Goal: Task Accomplishment & Management: Complete application form

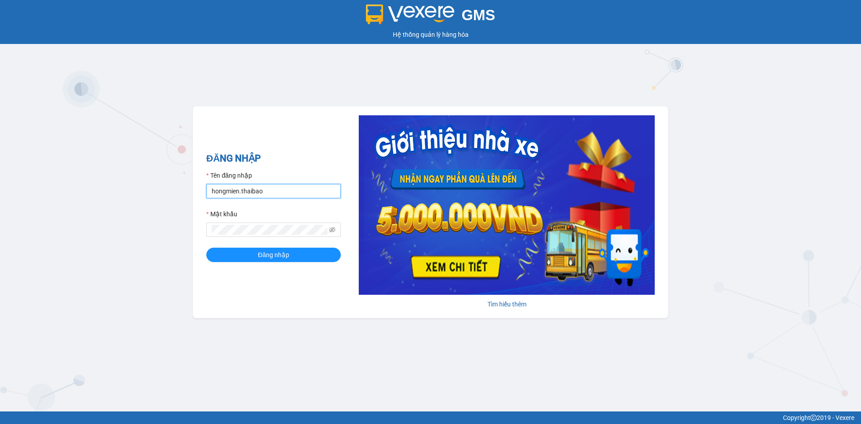
drag, startPoint x: 304, startPoint y: 191, endPoint x: 225, endPoint y: 197, distance: 79.2
click at [225, 197] on input "hongmien.thaibao" at bounding box center [273, 191] width 135 height 14
type input "tamphuoc.thaibao"
click at [268, 256] on span "Đăng nhập" at bounding box center [273, 255] width 31 height 10
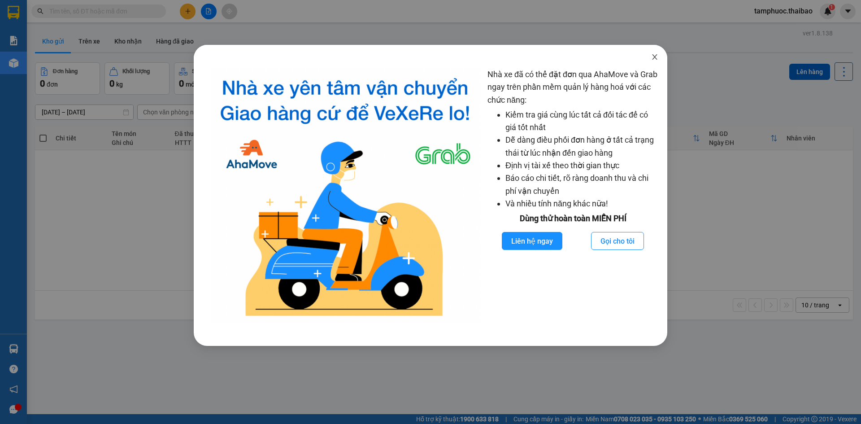
click at [654, 54] on icon "close" at bounding box center [654, 56] width 7 height 7
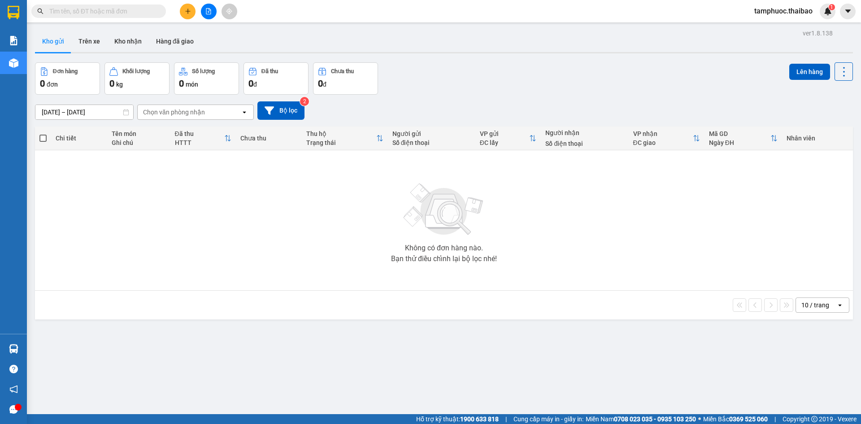
click at [189, 14] on button at bounding box center [188, 12] width 16 height 16
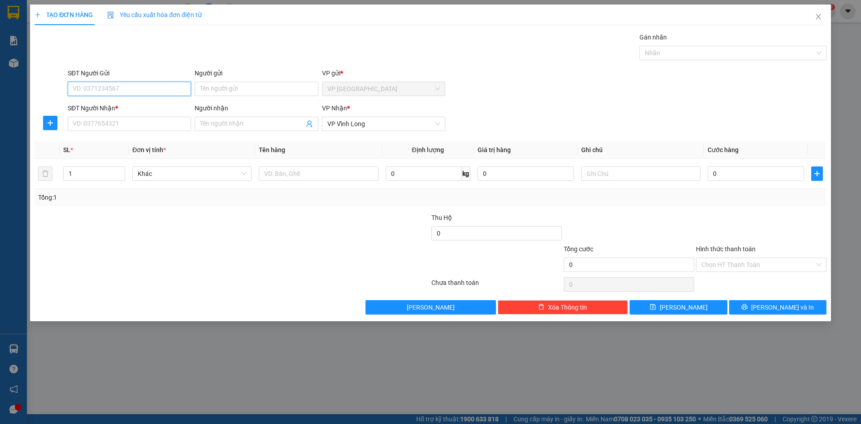
click at [144, 86] on input "SĐT Người Gửi" at bounding box center [129, 89] width 123 height 14
click at [130, 122] on input "SĐT Người Nhận *" at bounding box center [129, 124] width 123 height 14
type input "0988889193"
click at [262, 127] on input "Người nhận" at bounding box center [252, 124] width 104 height 10
type input "[PERSON_NAME]"
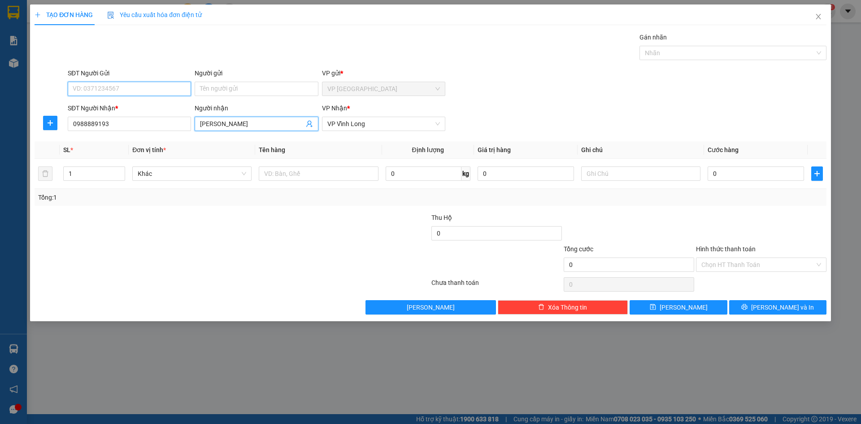
drag, startPoint x: 171, startPoint y: 86, endPoint x: 229, endPoint y: 104, distance: 60.5
click at [173, 86] on input "SĐT Người Gửi" at bounding box center [129, 89] width 123 height 14
drag, startPoint x: 236, startPoint y: 121, endPoint x: 131, endPoint y: 138, distance: 105.5
click at [131, 138] on div "Transit Pickup Surcharge Ids Transit Deliver Surcharge Ids Transit Deliver Surc…" at bounding box center [431, 173] width 792 height 282
type input "[PERSON_NAME]"
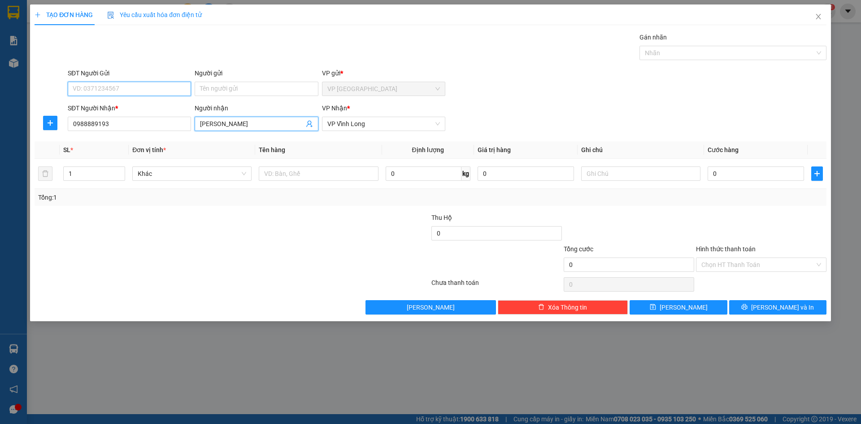
click at [119, 86] on input "SĐT Người Gửi" at bounding box center [129, 89] width 123 height 14
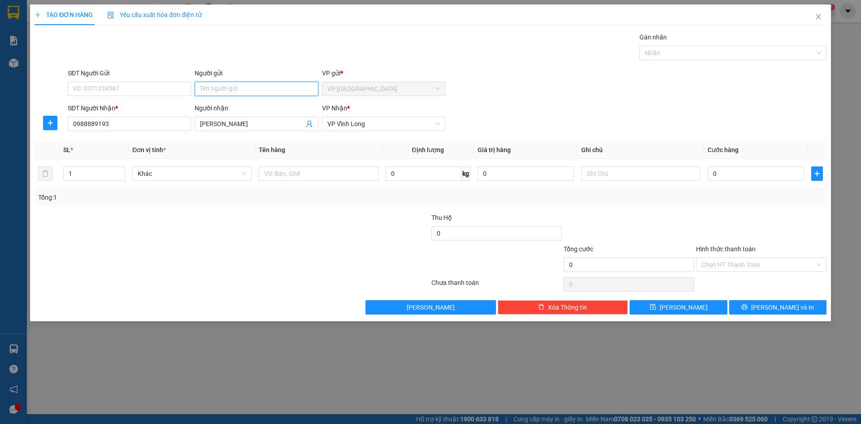
click at [288, 86] on input "Người gửi" at bounding box center [256, 89] width 123 height 14
type input "T.MINH"
click at [162, 83] on input "SĐT Người Gửi" at bounding box center [129, 89] width 123 height 14
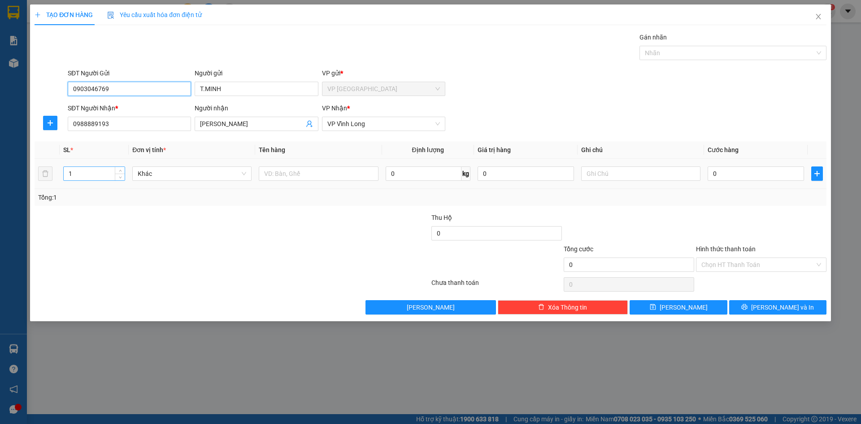
type input "0903046769"
click at [109, 175] on input "1" at bounding box center [94, 173] width 61 height 13
click at [183, 174] on span "Khác" at bounding box center [192, 173] width 109 height 13
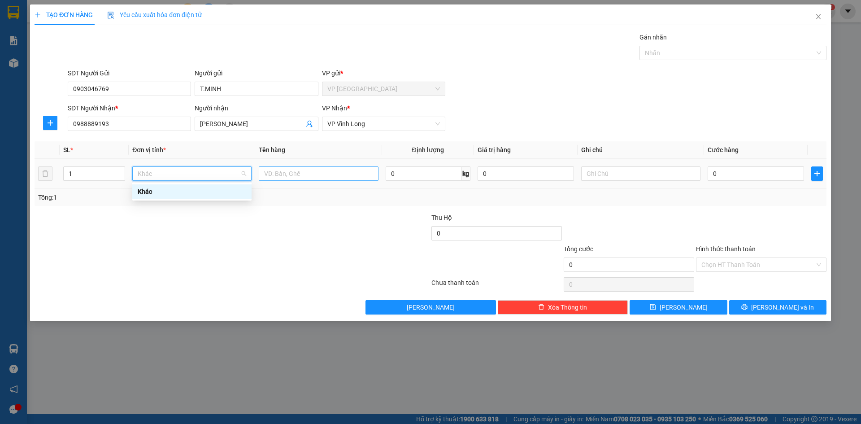
drag, startPoint x: 209, startPoint y: 176, endPoint x: 262, endPoint y: 179, distance: 53.0
click at [210, 176] on span "Khác" at bounding box center [192, 173] width 109 height 13
click at [393, 173] on input "0" at bounding box center [424, 173] width 76 height 14
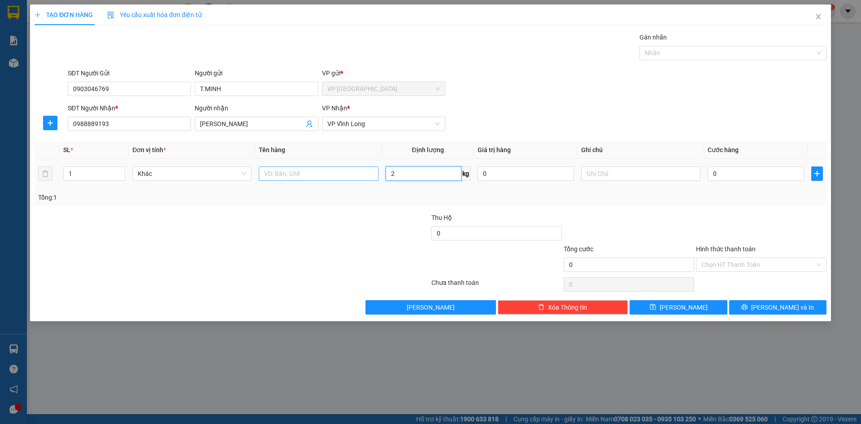
type input "2"
click at [310, 170] on input "text" at bounding box center [318, 173] width 119 height 14
type input "BỊCH"
click at [495, 177] on input "0" at bounding box center [526, 173] width 96 height 14
drag, startPoint x: 721, startPoint y: 173, endPoint x: 777, endPoint y: 188, distance: 57.4
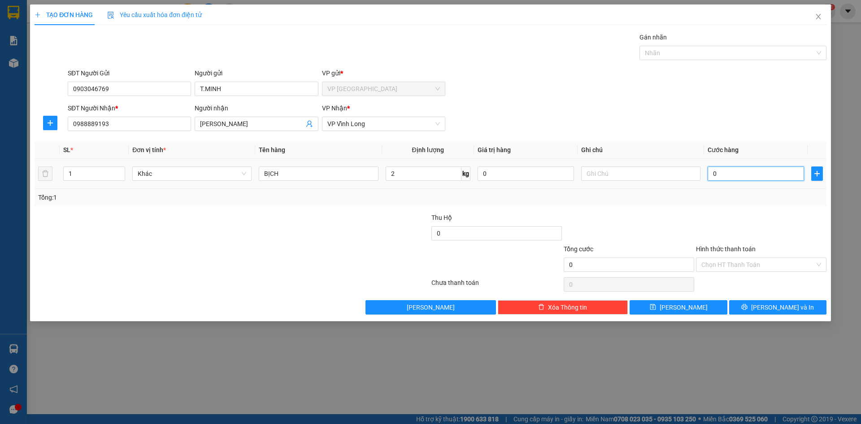
click at [722, 173] on input "0" at bounding box center [756, 173] width 96 height 14
type input "3"
type input "30"
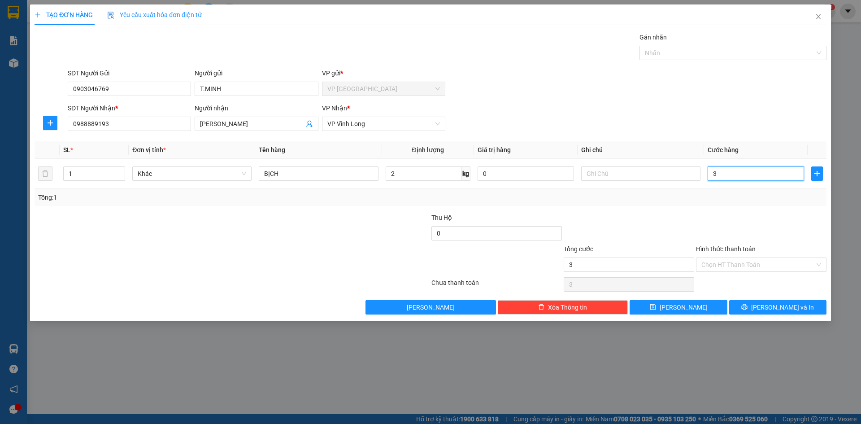
type input "30"
type input "30.000"
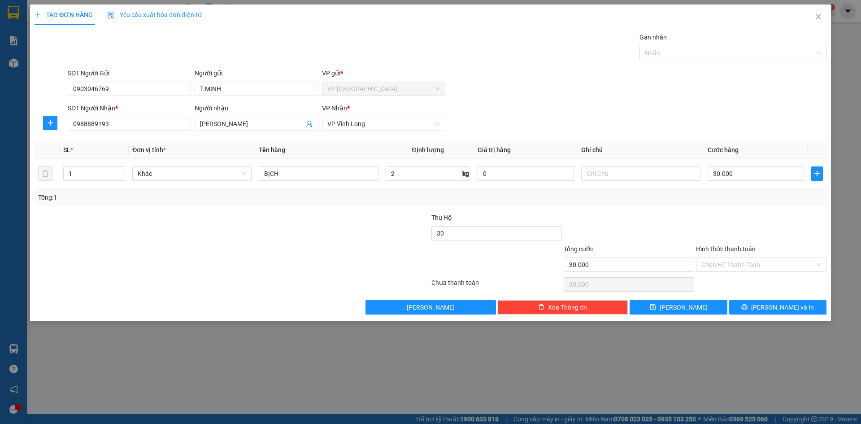
type input "30.000"
click at [624, 238] on div at bounding box center [629, 228] width 132 height 31
click at [753, 266] on input "Hình thức thanh toán" at bounding box center [759, 264] width 114 height 13
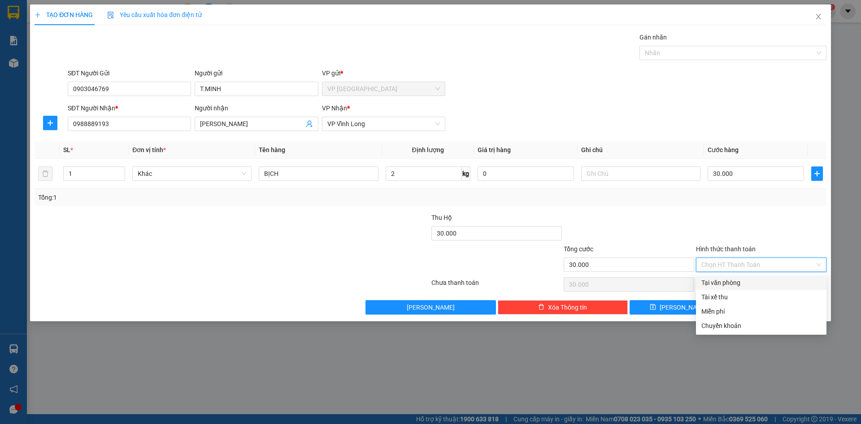
click at [675, 245] on div "Tổng cước" at bounding box center [629, 250] width 131 height 13
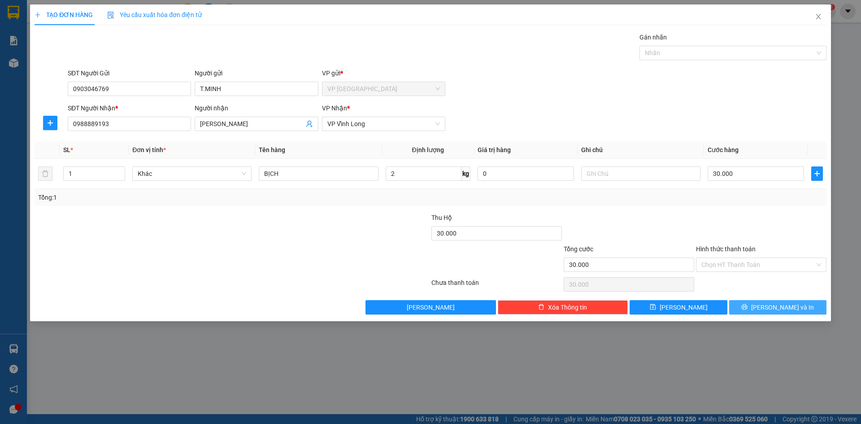
click at [771, 305] on span "[PERSON_NAME] và In" at bounding box center [783, 307] width 63 height 10
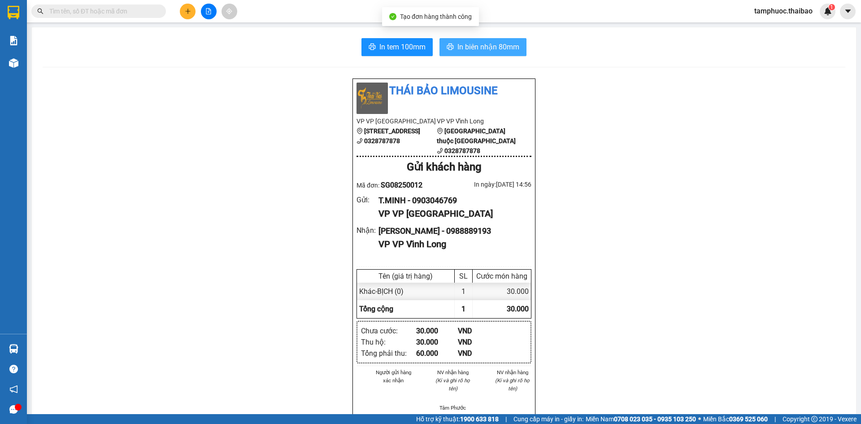
click at [480, 51] on span "In biên nhận 80mm" at bounding box center [489, 46] width 62 height 11
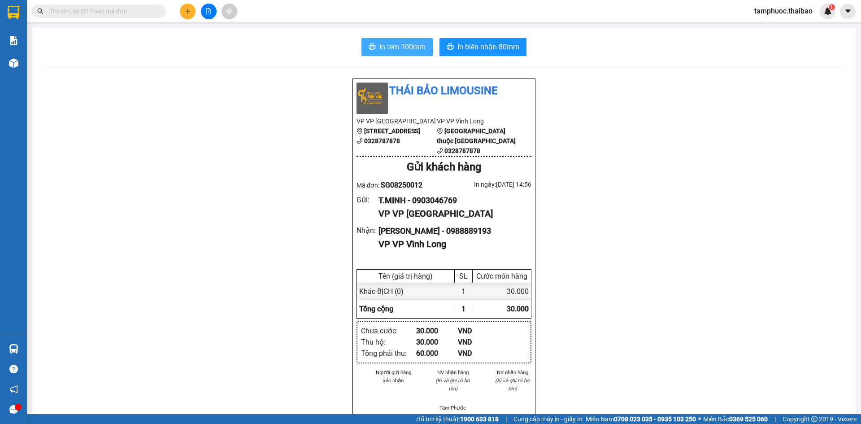
click at [400, 50] on span "In tem 100mm" at bounding box center [403, 46] width 46 height 11
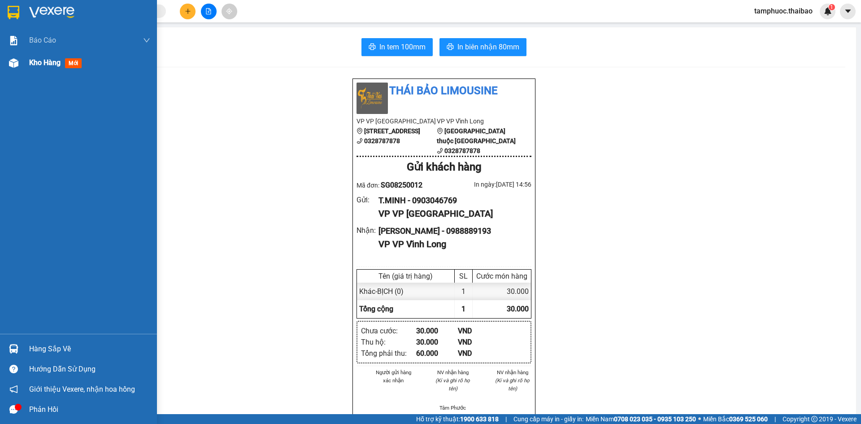
click at [30, 60] on span "Kho hàng" at bounding box center [44, 62] width 31 height 9
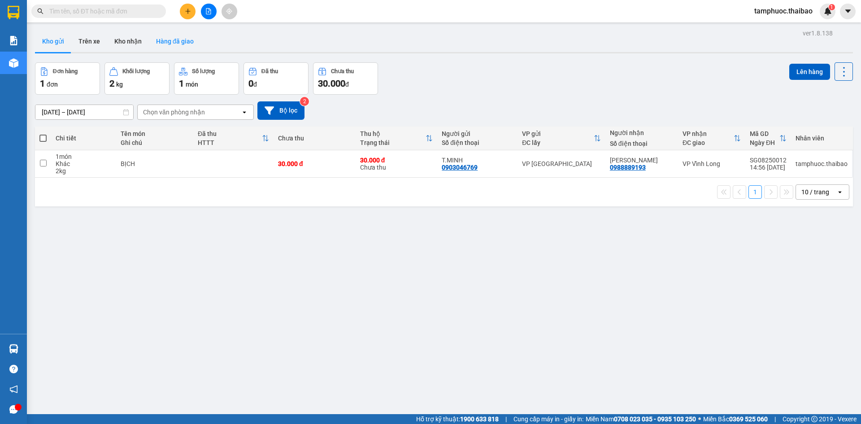
click at [198, 45] on button "Hàng đã giao" at bounding box center [175, 42] width 52 height 22
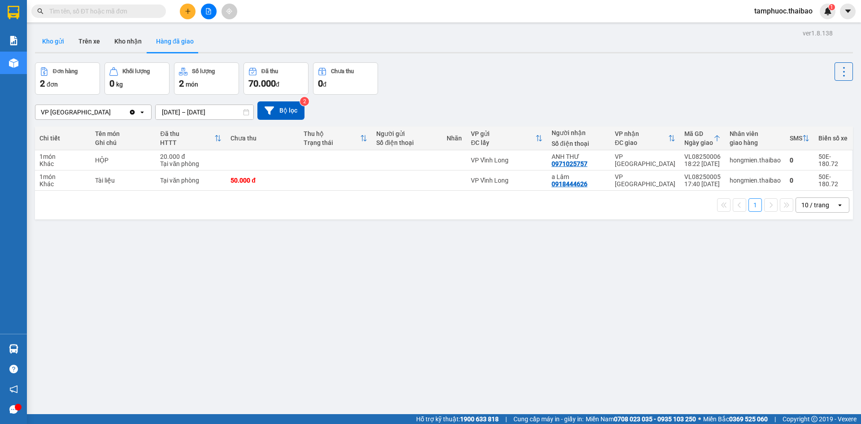
click at [60, 46] on button "Kho gửi" at bounding box center [53, 42] width 36 height 22
